Goal: Transaction & Acquisition: Purchase product/service

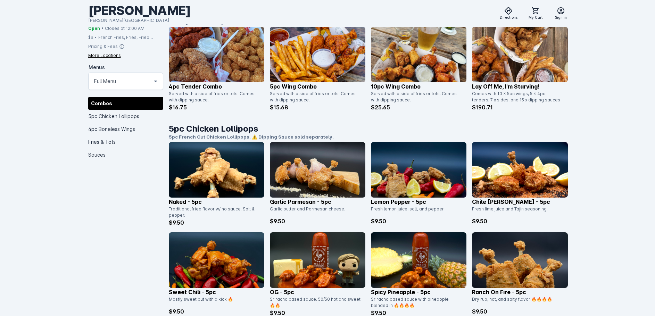
scroll to position [174, 0]
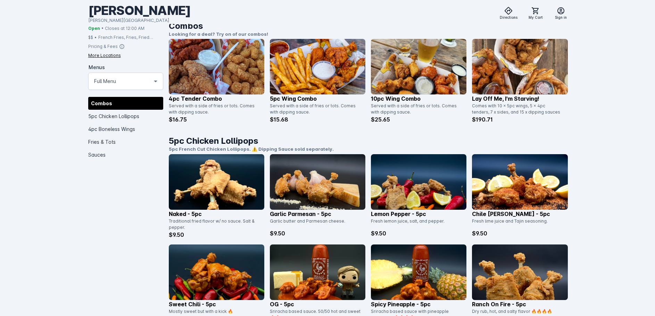
click at [247, 79] on img at bounding box center [216, 67] width 95 height 56
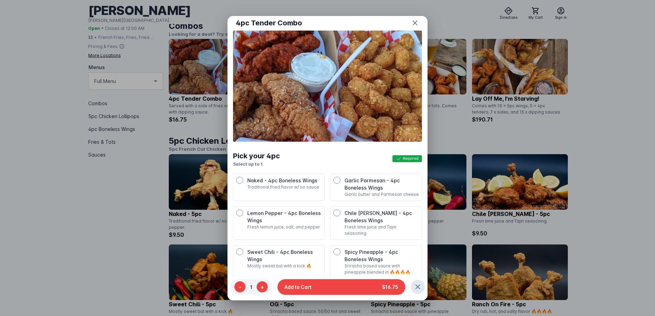
scroll to position [35, 0]
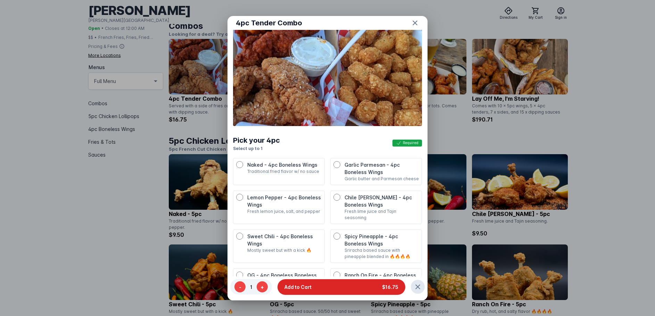
click at [308, 285] on span "Add to Cart" at bounding box center [297, 286] width 27 height 7
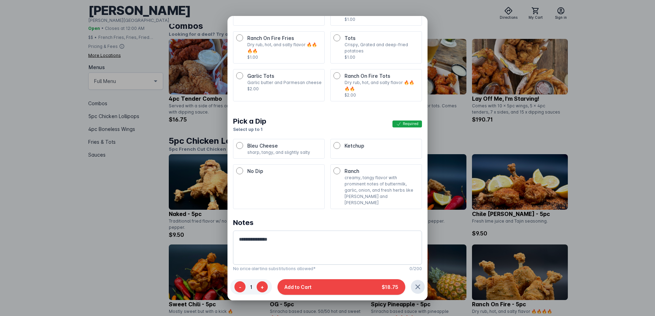
scroll to position [56, 0]
click at [294, 287] on span "Add to Cart" at bounding box center [297, 286] width 27 height 7
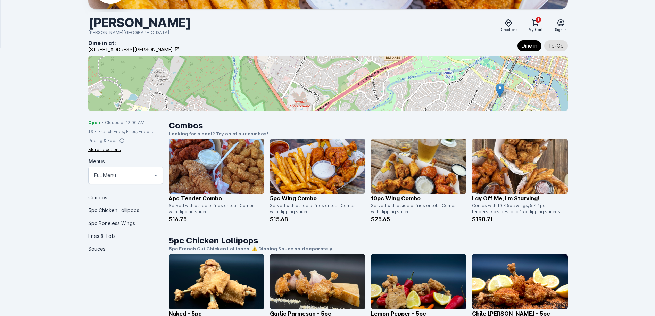
scroll to position [139, 0]
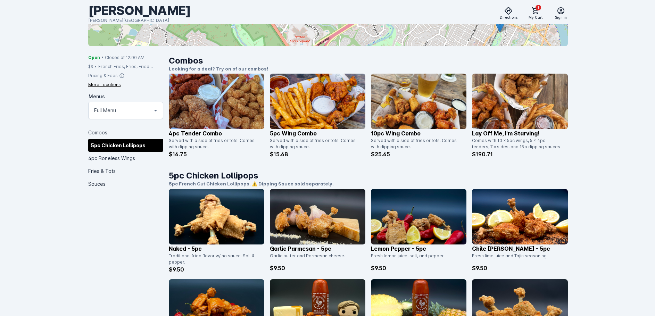
click at [123, 147] on div "5pc Chicken Lollipops" at bounding box center [125, 145] width 75 height 13
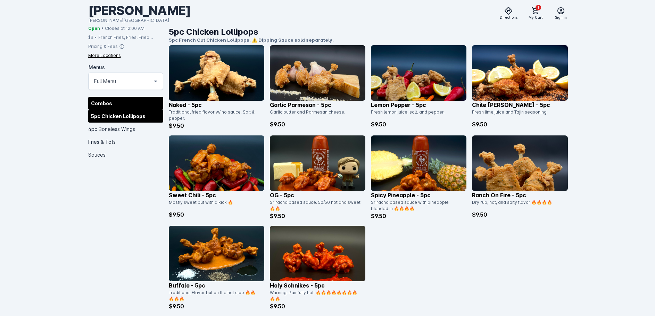
scroll to position [284, 0]
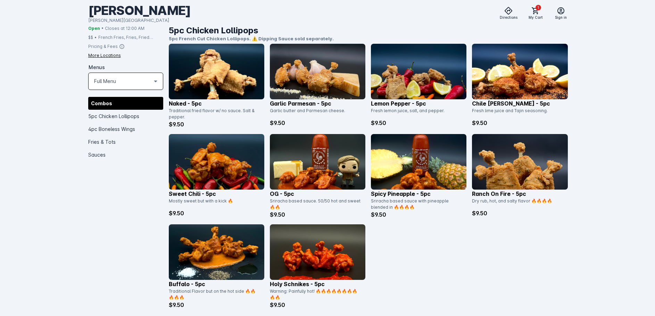
click at [157, 84] on icon at bounding box center [155, 81] width 8 height 8
click at [157, 84] on div at bounding box center [327, 158] width 655 height 316
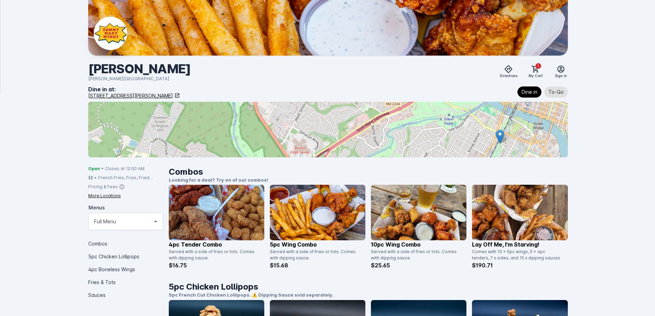
scroll to position [104, 0]
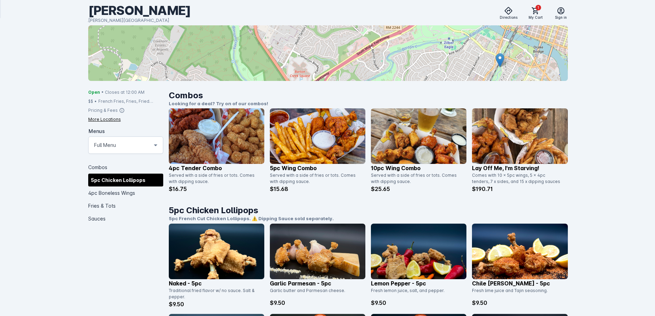
click at [105, 181] on div "5pc Chicken Lollipops" at bounding box center [125, 180] width 75 height 13
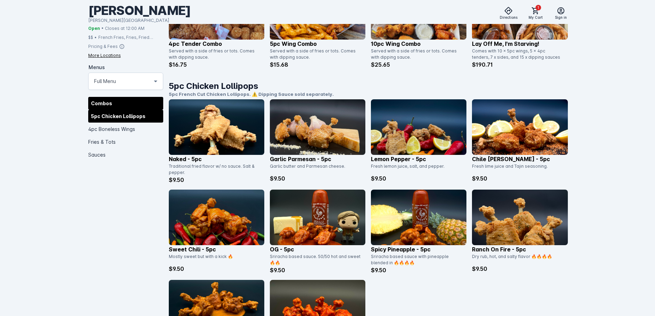
scroll to position [284, 0]
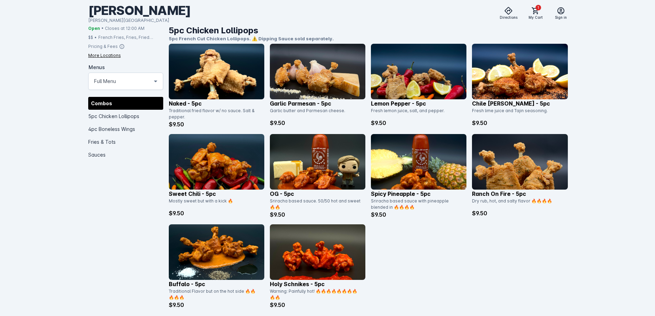
click at [396, 86] on img at bounding box center [418, 72] width 95 height 56
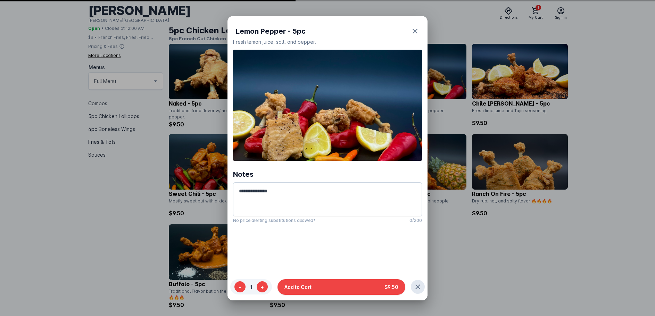
scroll to position [0, 0]
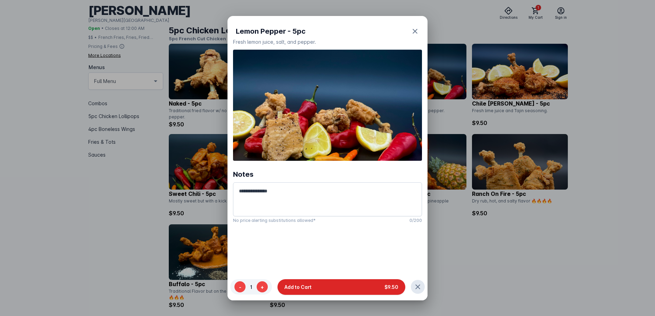
click at [302, 288] on span "Add to Cart" at bounding box center [297, 286] width 27 height 7
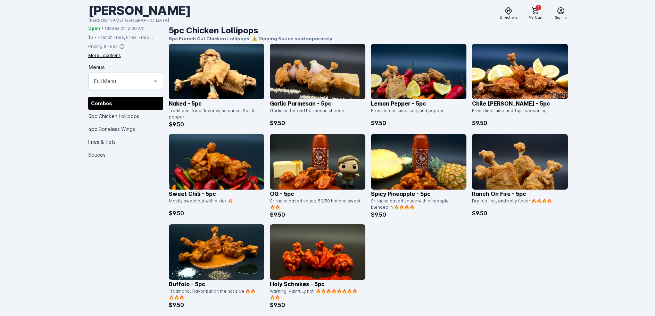
scroll to position [249, 0]
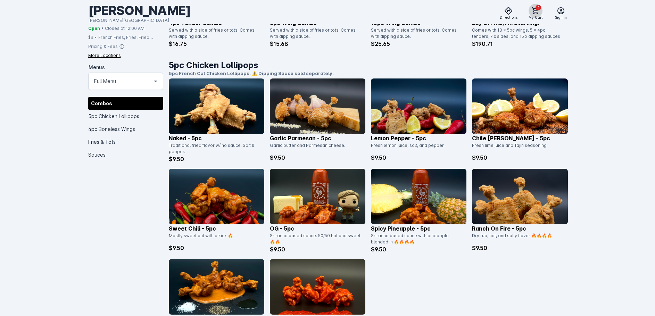
click at [537, 13] on icon at bounding box center [535, 11] width 8 height 8
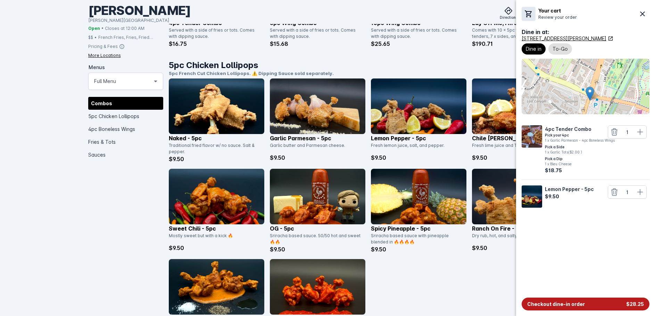
click at [550, 303] on span "Checkout dine-in order" at bounding box center [556, 303] width 58 height 7
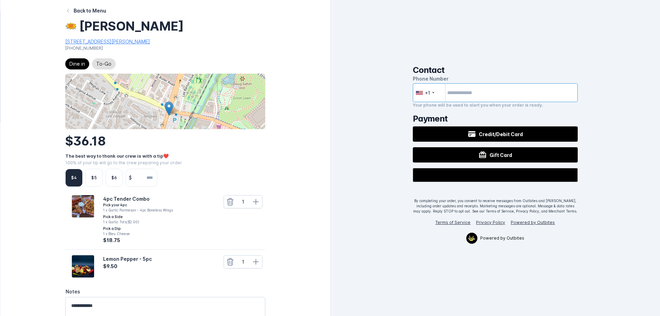
click at [481, 95] on input "tel" at bounding box center [495, 92] width 165 height 19
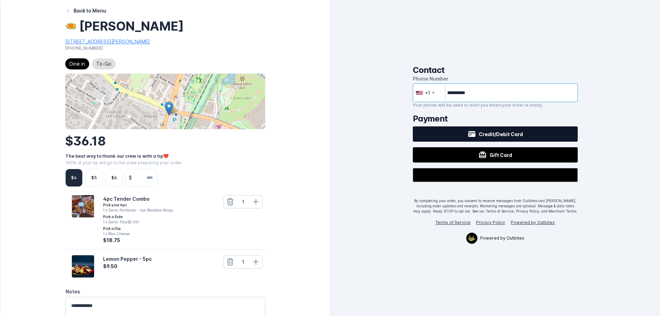
type input "**********"
click at [508, 134] on span "Credit/Debit Card" at bounding box center [501, 134] width 44 height 7
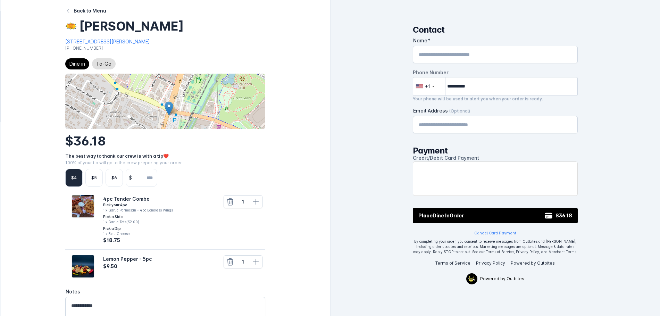
click at [477, 56] on input "Name" at bounding box center [495, 54] width 153 height 8
click at [482, 127] on input "Email Address (Optional)" at bounding box center [495, 124] width 153 height 8
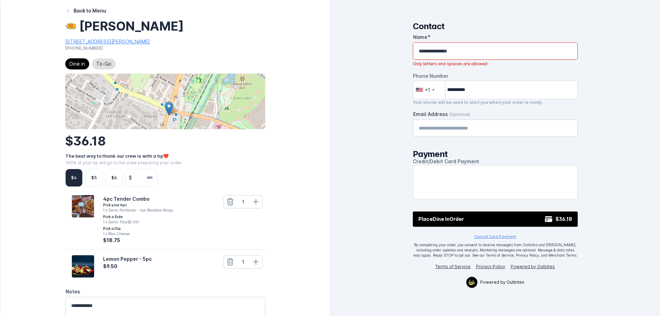
drag, startPoint x: 472, startPoint y: 49, endPoint x: 333, endPoint y: 47, distance: 138.5
click at [338, 49] on div "**********" at bounding box center [496, 158] width 330 height 316
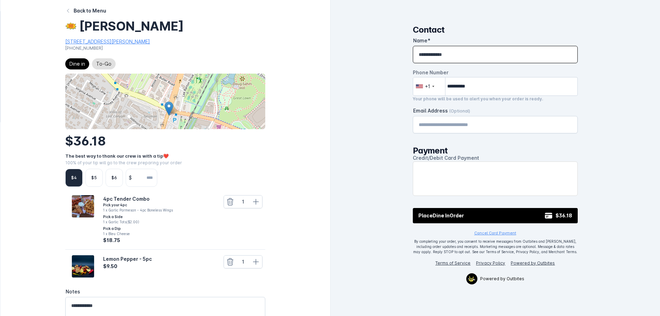
type input "**********"
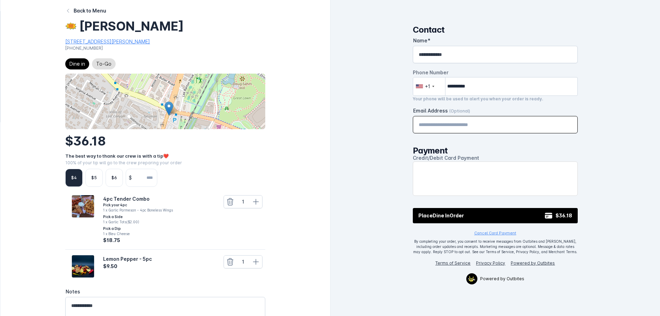
click at [465, 123] on input "Email Address (Optional)" at bounding box center [495, 124] width 153 height 8
type input "**********"
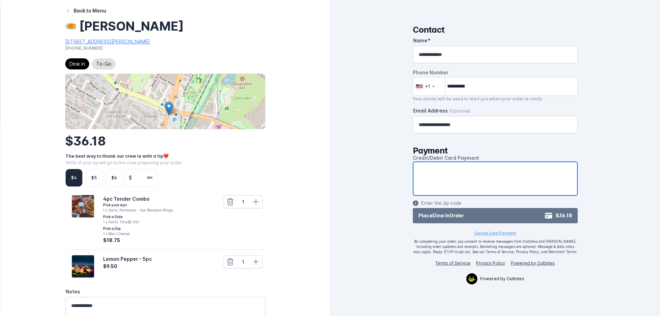
click at [432, 216] on span "Place Dine In Order" at bounding box center [440, 215] width 45 height 7
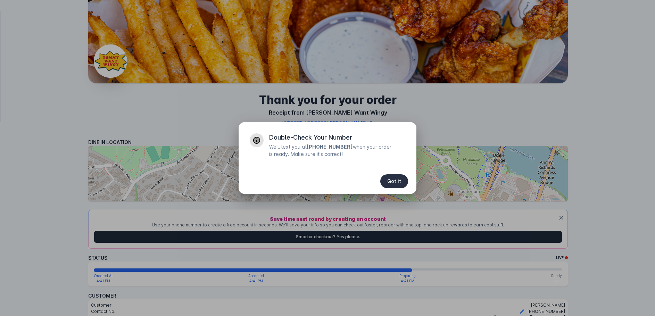
click at [390, 179] on span "Got it" at bounding box center [394, 181] width 14 height 5
